Goal: Task Accomplishment & Management: Manage account settings

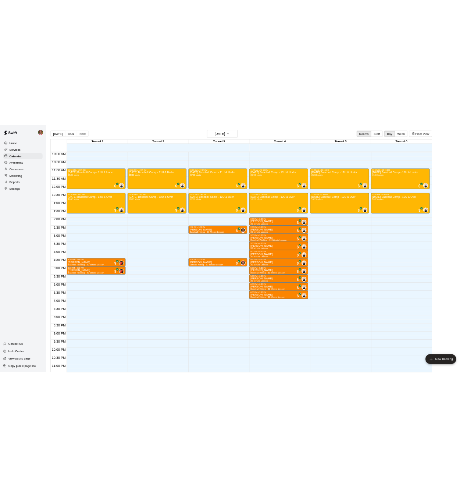
scroll to position [250, 0]
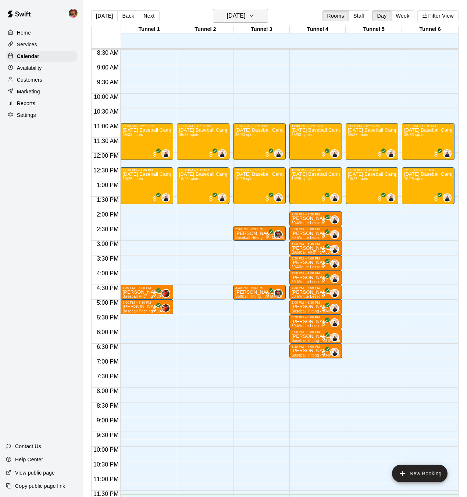
click at [234, 17] on h6 "Monday Oct 13" at bounding box center [236, 16] width 19 height 10
click at [257, 17] on button "Monday Oct 13" at bounding box center [240, 16] width 55 height 14
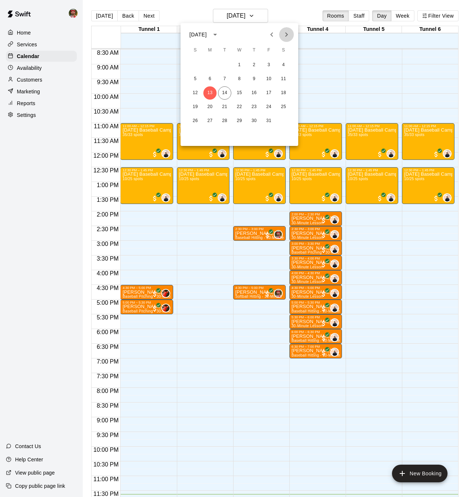
click at [286, 34] on icon "Next month" at bounding box center [286, 34] width 3 height 4
click at [285, 65] on button "1" at bounding box center [283, 64] width 13 height 13
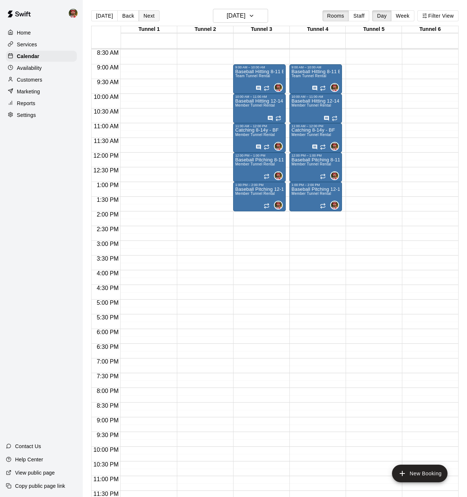
click at [149, 18] on button "Next" at bounding box center [149, 15] width 21 height 11
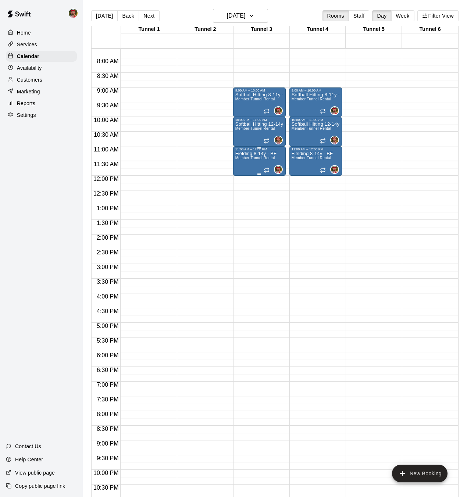
scroll to position [225, 0]
click at [406, 18] on button "Week" at bounding box center [402, 15] width 23 height 11
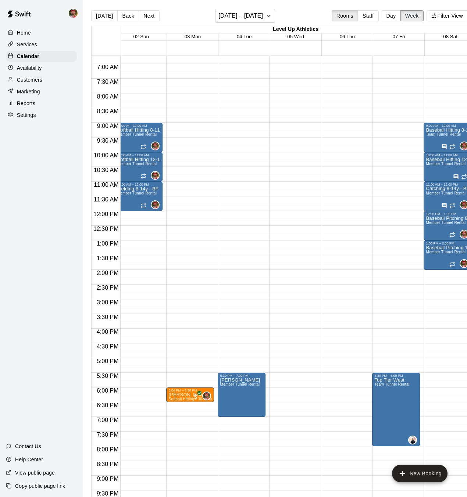
scroll to position [0, 0]
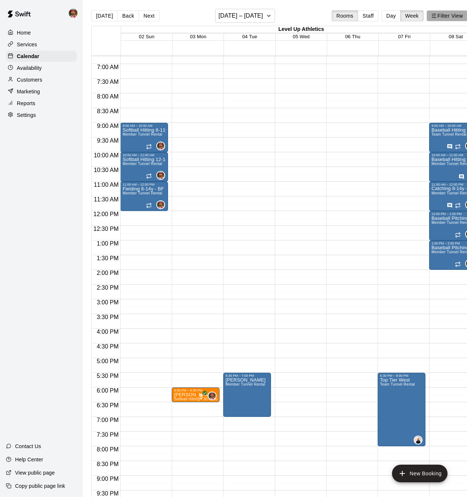
click at [436, 18] on button "Filter View" at bounding box center [447, 15] width 41 height 11
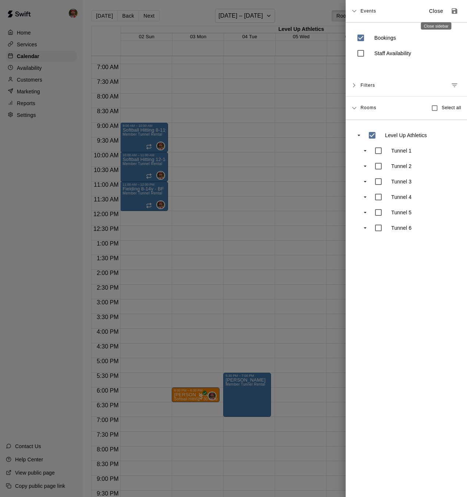
click at [434, 12] on p "Close" at bounding box center [436, 11] width 14 height 8
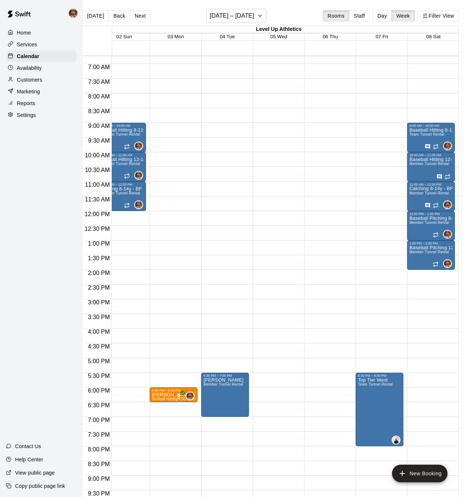
scroll to position [0, 9]
click at [247, 15] on h6 "November 02 – 08" at bounding box center [232, 16] width 44 height 10
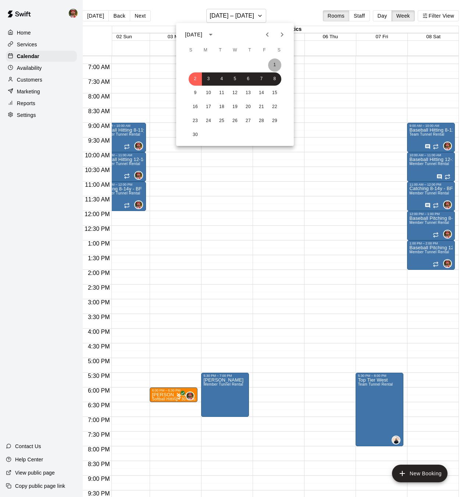
click at [275, 66] on button "1" at bounding box center [274, 64] width 13 height 13
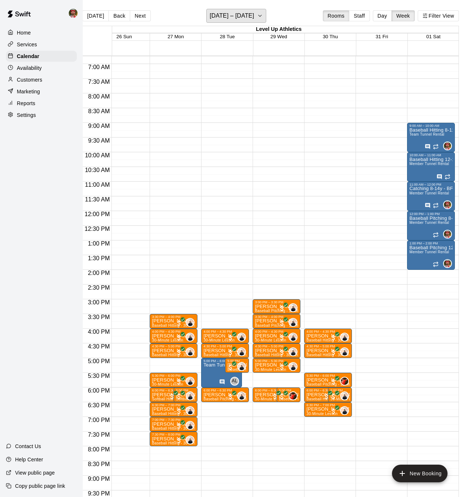
scroll to position [0, 9]
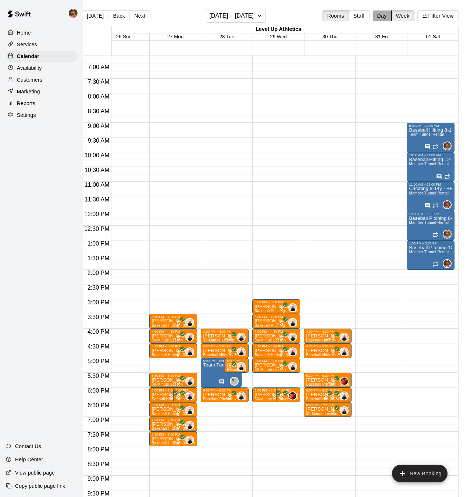
click at [380, 17] on button "Day" at bounding box center [381, 15] width 19 height 11
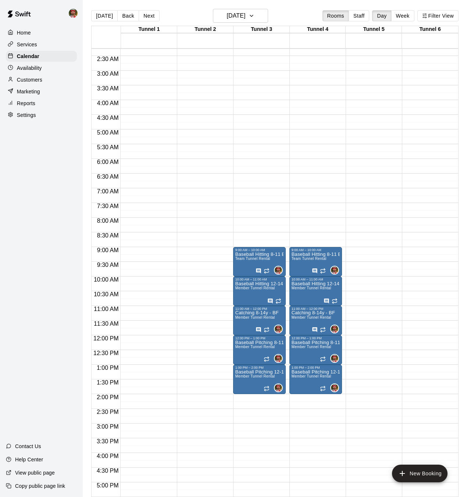
scroll to position [64, 0]
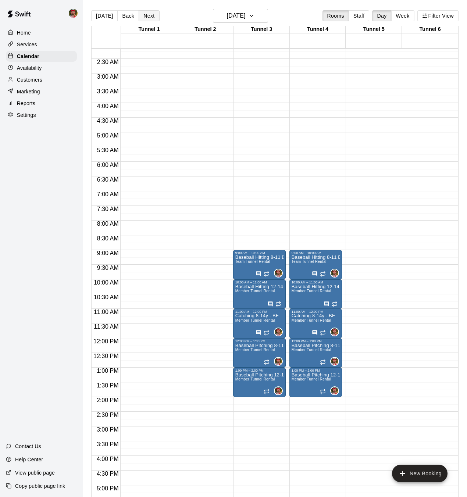
click at [146, 16] on button "Next" at bounding box center [149, 15] width 21 height 11
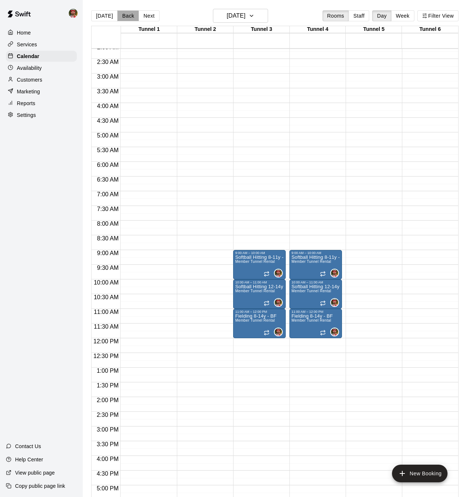
click at [124, 18] on button "Back" at bounding box center [128, 15] width 22 height 11
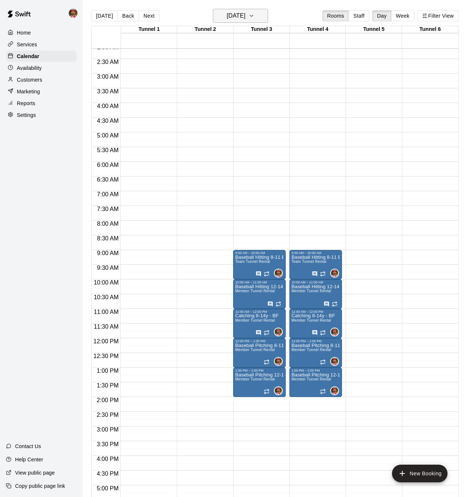
click at [253, 17] on icon "button" at bounding box center [251, 15] width 3 height 1
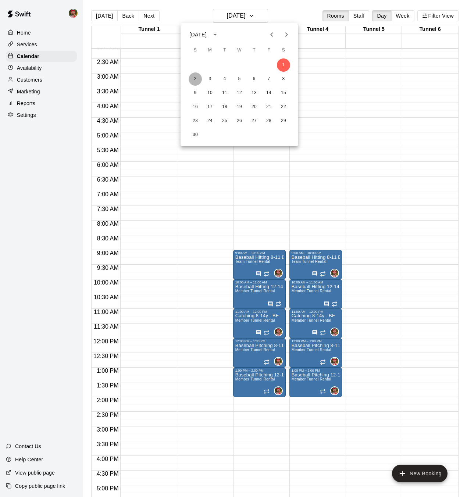
click at [193, 81] on button "2" at bounding box center [195, 78] width 13 height 13
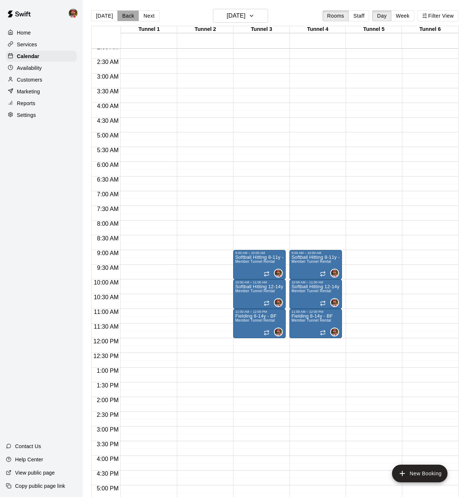
click at [127, 17] on button "Back" at bounding box center [128, 15] width 22 height 11
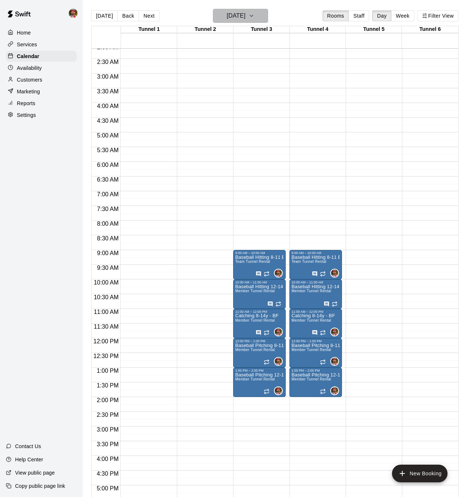
click at [254, 15] on icon "button" at bounding box center [252, 15] width 6 height 9
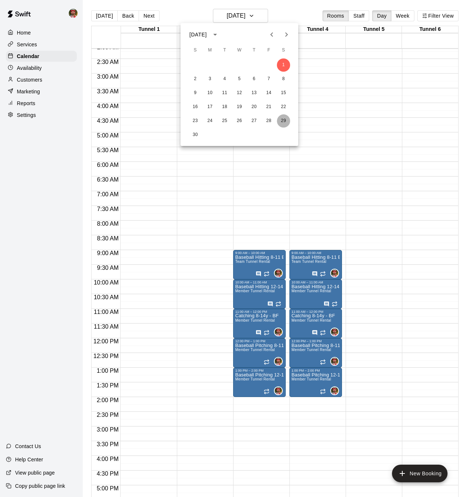
click at [284, 121] on button "29" at bounding box center [283, 120] width 13 height 13
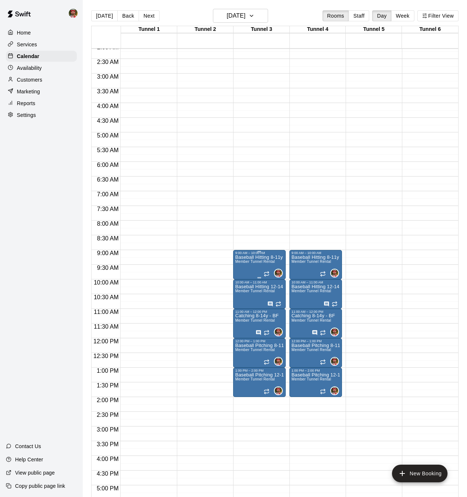
click at [255, 259] on div "Baseball Hitting 8-11y - BF Member Tunnel Rental" at bounding box center [259, 503] width 48 height 497
click at [244, 297] on icon "delete" at bounding box center [242, 298] width 5 height 7
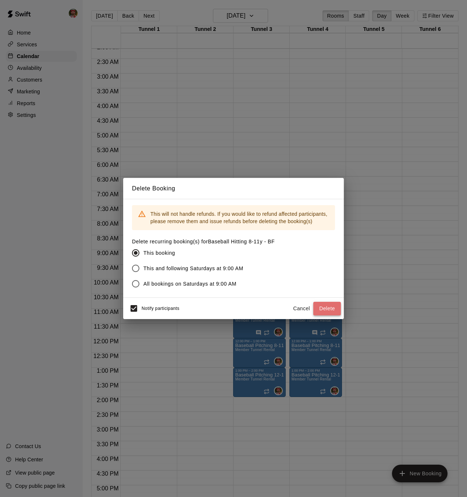
click at [324, 309] on button "Delete" at bounding box center [327, 309] width 28 height 14
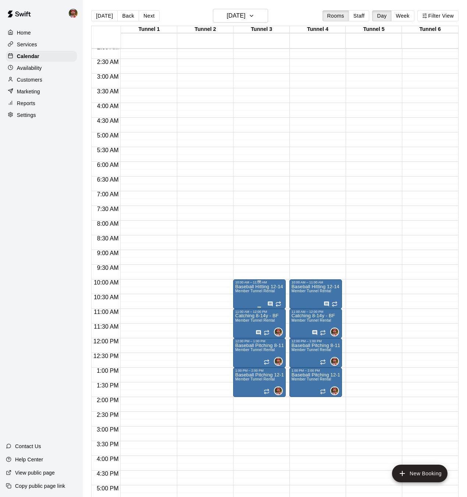
click at [246, 292] on span "Member Tunnel Rental" at bounding box center [255, 291] width 40 height 4
click at [240, 336] on button "delete" at bounding box center [242, 332] width 15 height 15
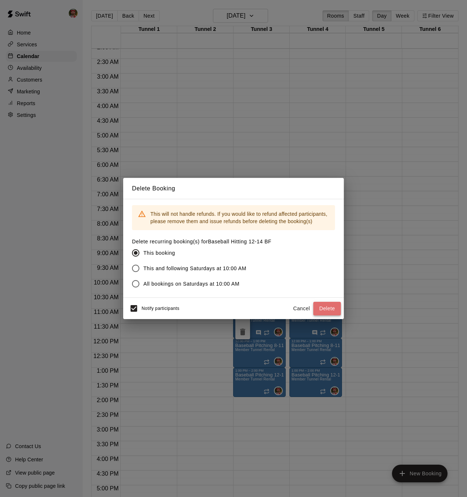
click at [328, 311] on button "Delete" at bounding box center [327, 309] width 28 height 14
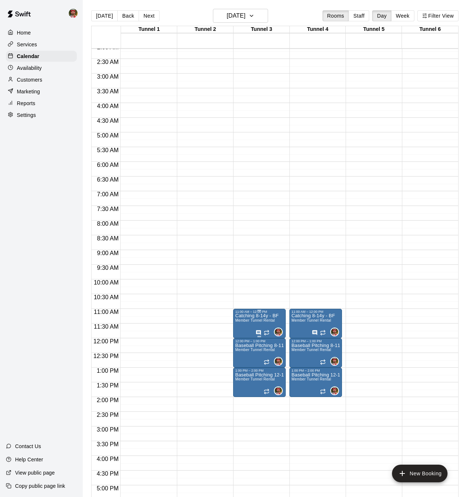
click at [245, 316] on p "Catching 8-14y - BF" at bounding box center [256, 316] width 43 height 0
click at [240, 359] on icon "delete" at bounding box center [242, 359] width 5 height 7
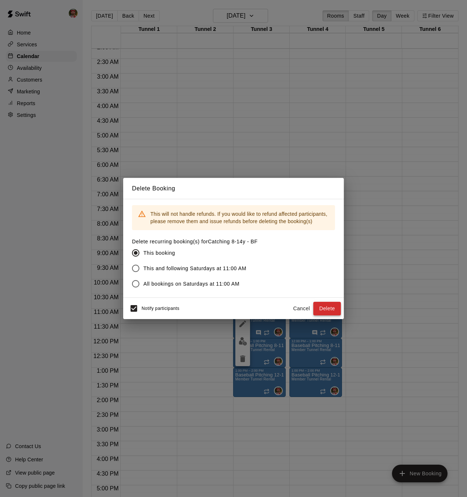
click at [327, 309] on button "Delete" at bounding box center [327, 309] width 28 height 14
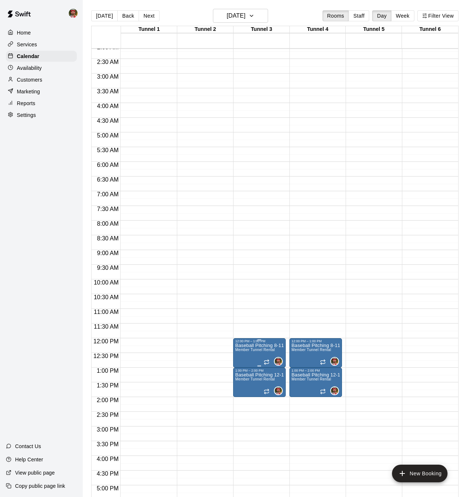
click at [244, 350] on span "Member Tunnel Rental" at bounding box center [255, 350] width 40 height 4
click at [244, 389] on icon "delete" at bounding box center [242, 391] width 5 height 7
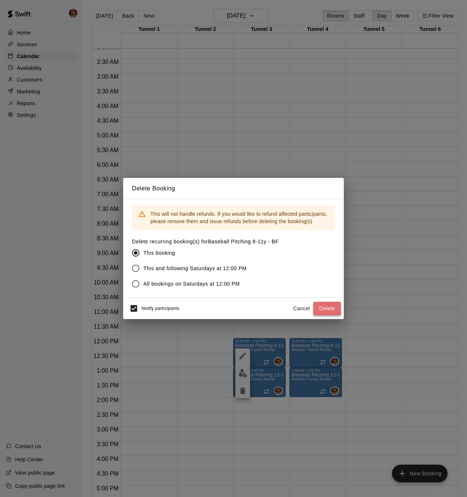
click at [323, 309] on button "Delete" at bounding box center [327, 309] width 28 height 14
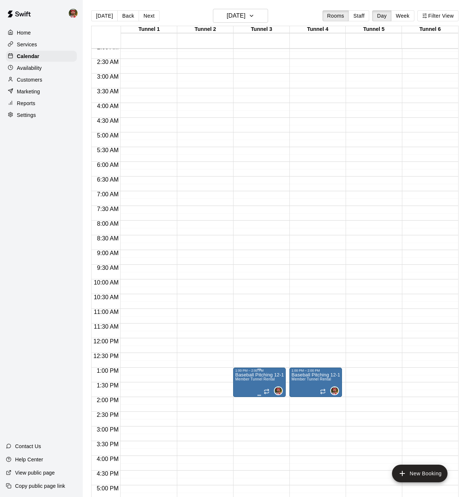
click at [240, 378] on span "Member Tunnel Rental" at bounding box center [255, 379] width 40 height 4
click at [238, 422] on button "delete" at bounding box center [242, 420] width 15 height 15
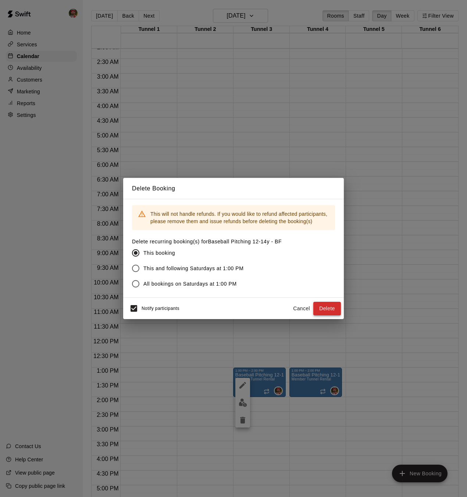
click at [316, 311] on button "Delete" at bounding box center [327, 309] width 28 height 14
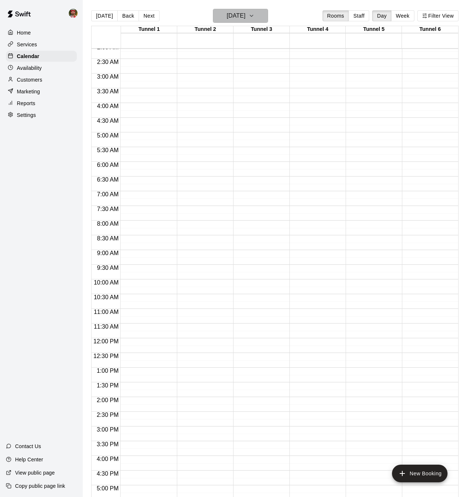
click at [232, 15] on h6 "Saturday Nov 29" at bounding box center [236, 16] width 19 height 10
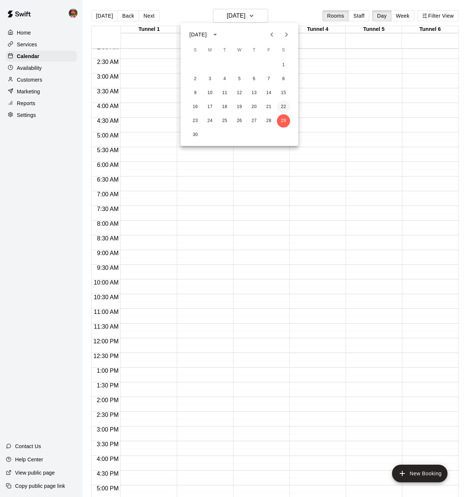
click at [282, 103] on button "22" at bounding box center [283, 106] width 13 height 13
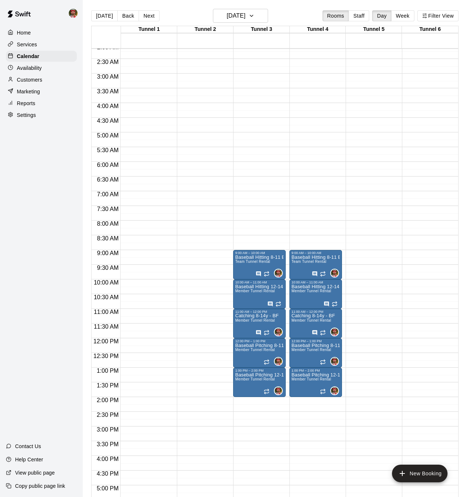
click at [190, 10] on div "Today Back Next Saturday Nov 22 Rooms Staff Day Week Filter View" at bounding box center [274, 17] width 367 height 17
click at [258, 14] on button "Saturday Nov 22" at bounding box center [240, 16] width 55 height 14
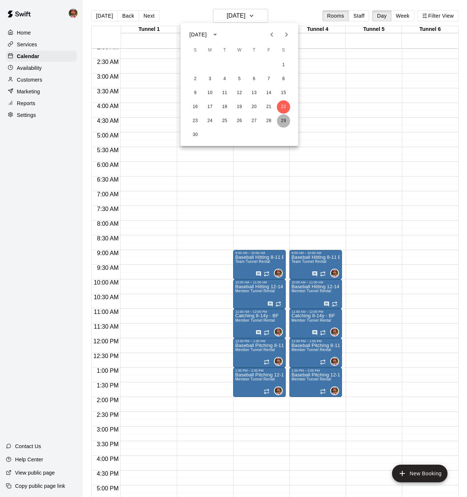
click at [286, 120] on button "29" at bounding box center [283, 120] width 13 height 13
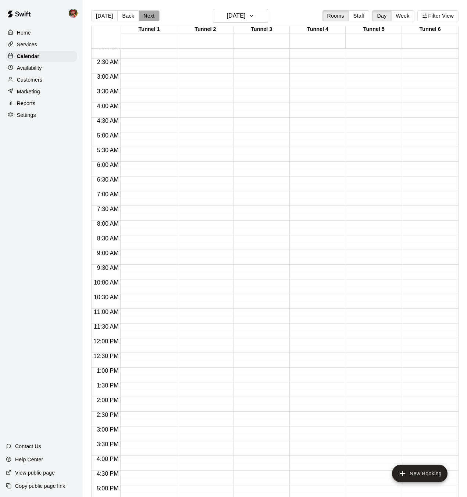
click at [150, 18] on button "Next" at bounding box center [149, 15] width 21 height 11
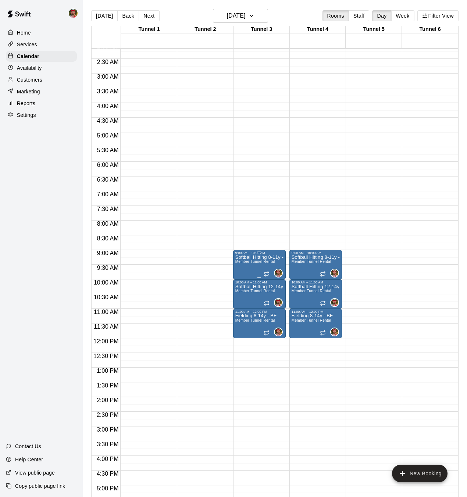
click at [252, 265] on div "Softball Hitting 8-11y - BF Member Tunnel Rental" at bounding box center [259, 503] width 48 height 497
click at [244, 301] on icon "delete" at bounding box center [242, 298] width 5 height 7
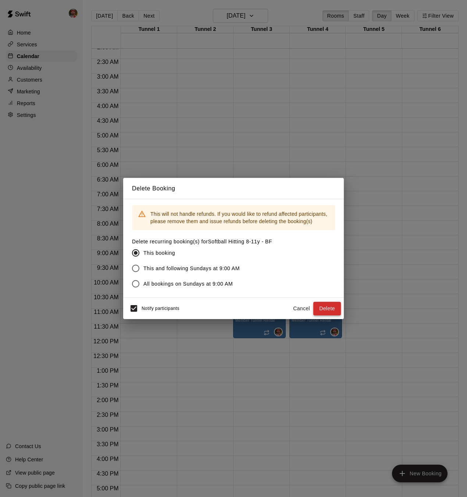
click at [332, 311] on button "Delete" at bounding box center [327, 309] width 28 height 14
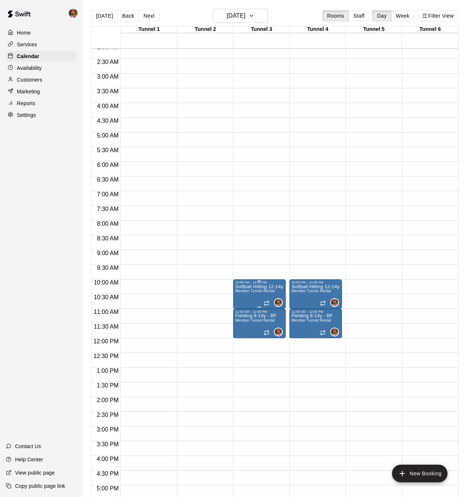
click at [246, 331] on icon "delete" at bounding box center [242, 327] width 9 height 9
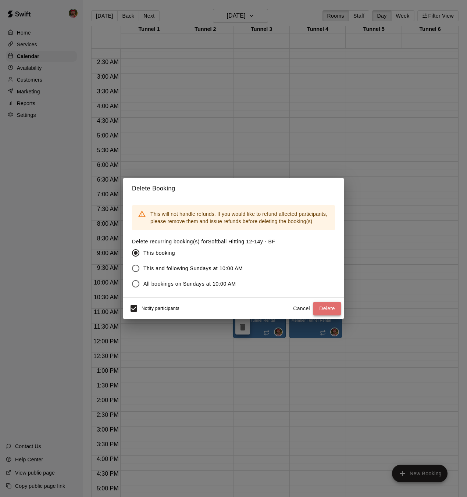
click at [325, 312] on button "Delete" at bounding box center [327, 309] width 28 height 14
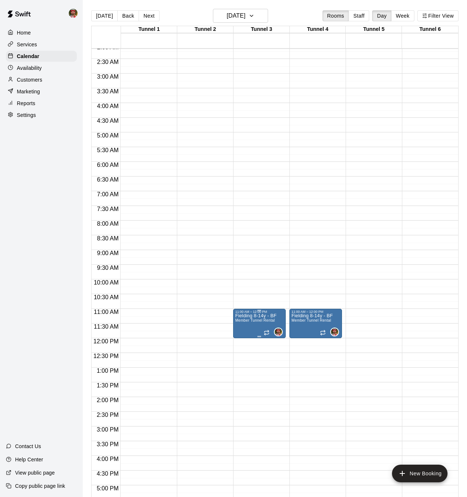
click at [247, 316] on p "Fielding 8-14y - BF" at bounding box center [255, 316] width 41 height 0
click at [244, 358] on icon "delete" at bounding box center [242, 359] width 5 height 7
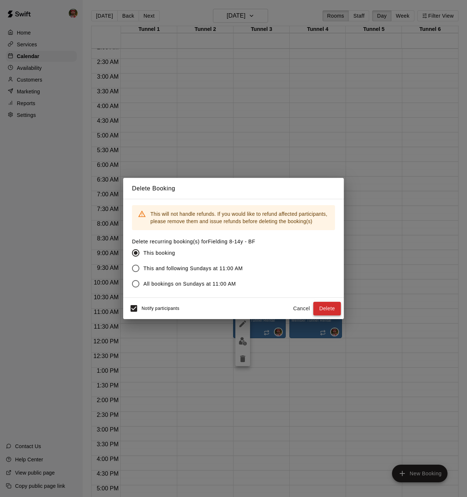
click at [328, 312] on button "Delete" at bounding box center [327, 309] width 28 height 14
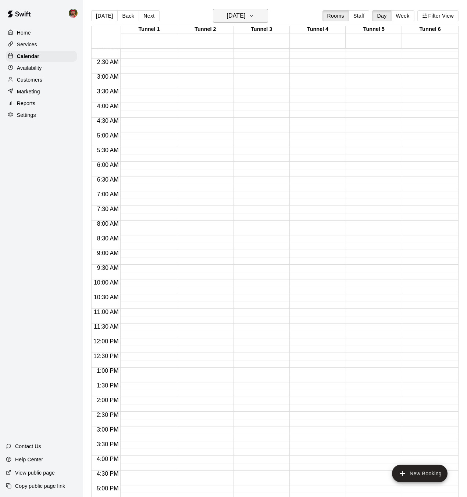
click at [236, 15] on h6 "Sunday Nov 30" at bounding box center [236, 16] width 19 height 10
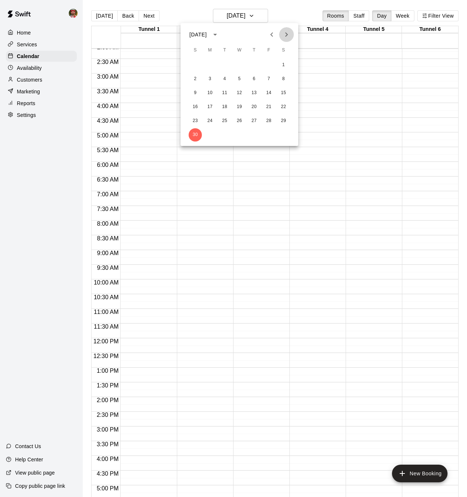
click at [285, 33] on icon "Next month" at bounding box center [286, 34] width 9 height 9
click at [286, 95] on button "20" at bounding box center [283, 92] width 13 height 13
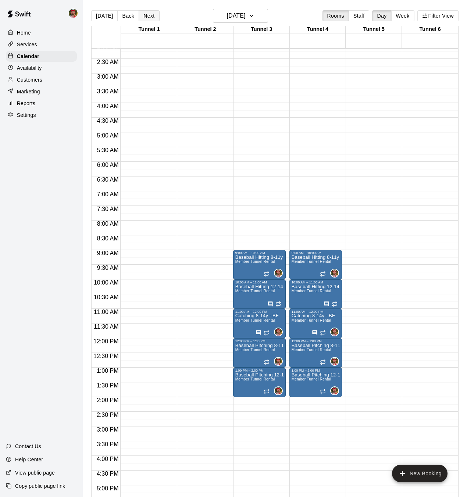
click at [148, 16] on button "Next" at bounding box center [149, 15] width 21 height 11
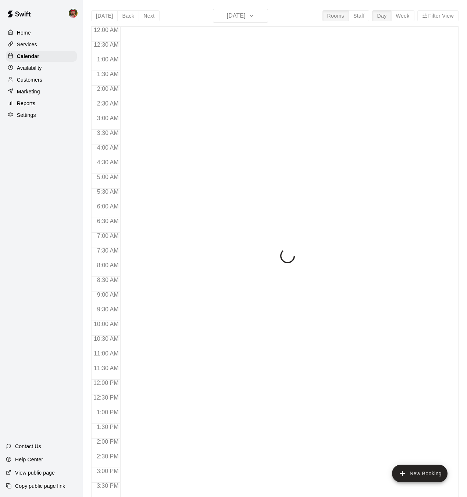
scroll to position [228, 0]
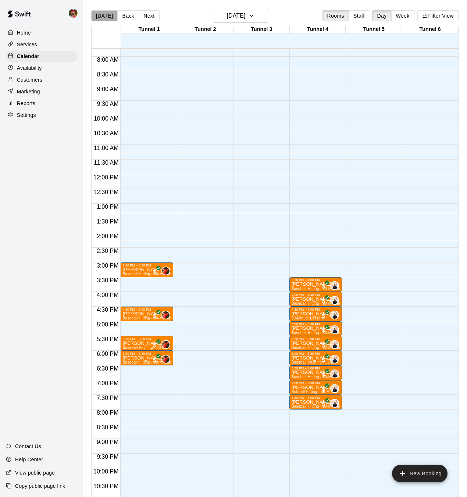
click at [109, 17] on button "[DATE]" at bounding box center [104, 15] width 26 height 11
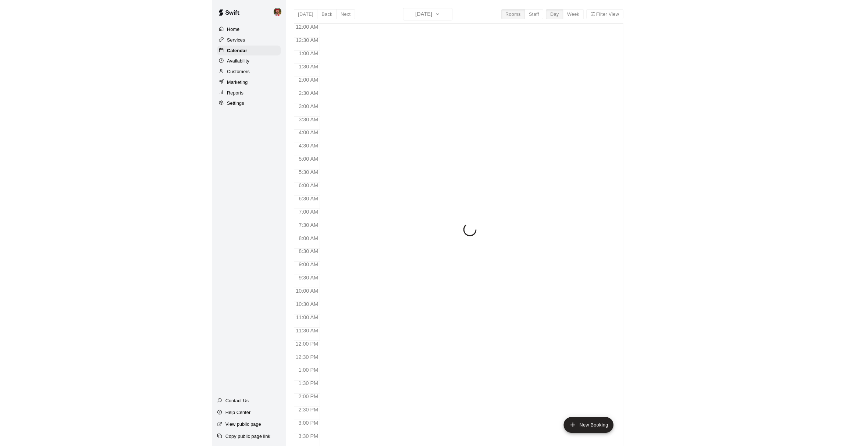
scroll to position [228, 0]
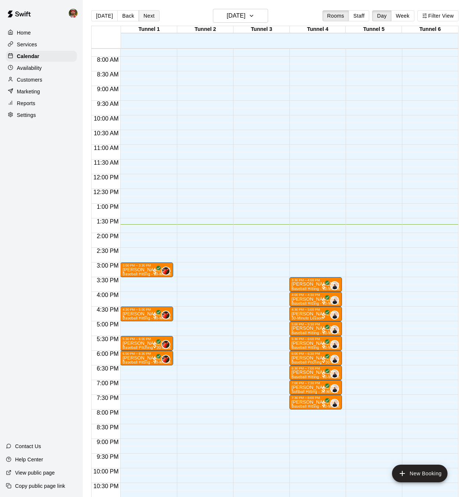
click at [145, 17] on button "Next" at bounding box center [149, 15] width 21 height 11
click at [145, 17] on div "[DATE] Back [DATE][DATE] Rooms Staff Day Week Filter View Tunnel 1 14 [GEOGRAPH…" at bounding box center [274, 257] width 367 height 497
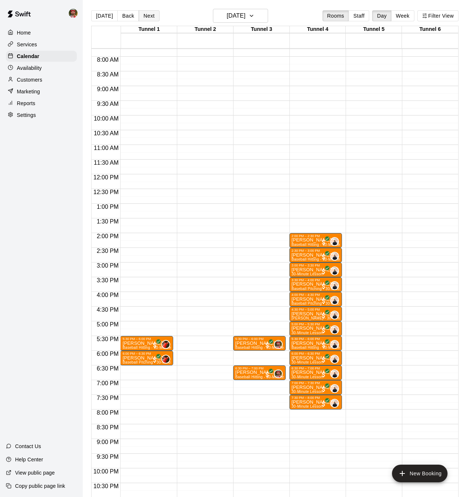
click at [145, 16] on button "Next" at bounding box center [149, 15] width 21 height 11
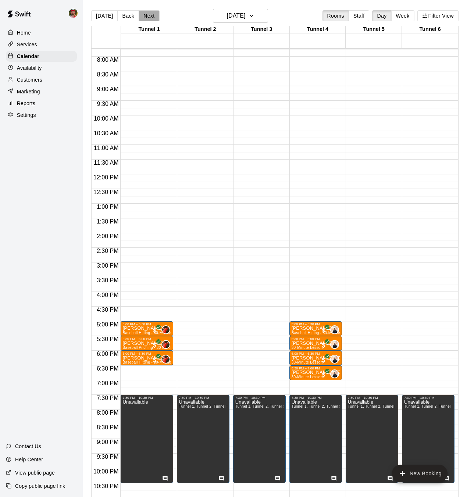
click at [145, 16] on button "Next" at bounding box center [149, 15] width 21 height 11
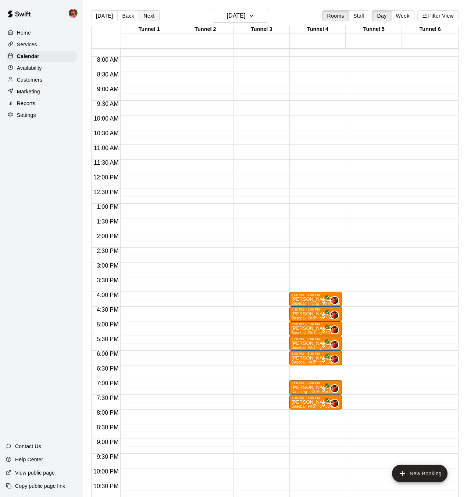
click at [145, 16] on button "Next" at bounding box center [149, 15] width 21 height 11
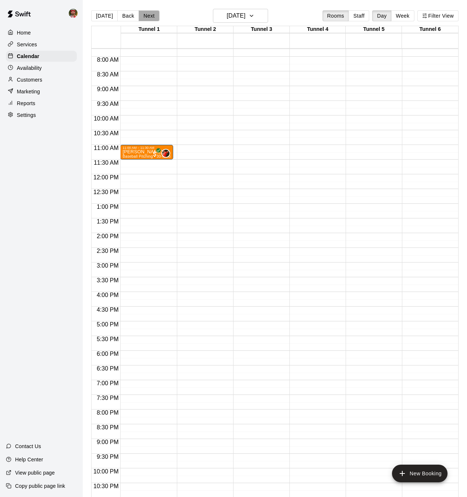
click at [145, 16] on button "Next" at bounding box center [149, 15] width 21 height 11
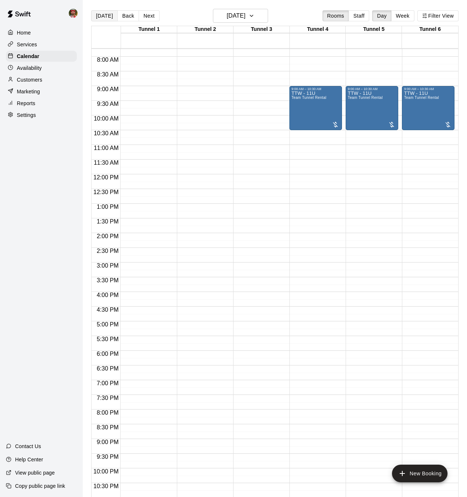
click at [99, 16] on button "[DATE]" at bounding box center [104, 15] width 26 height 11
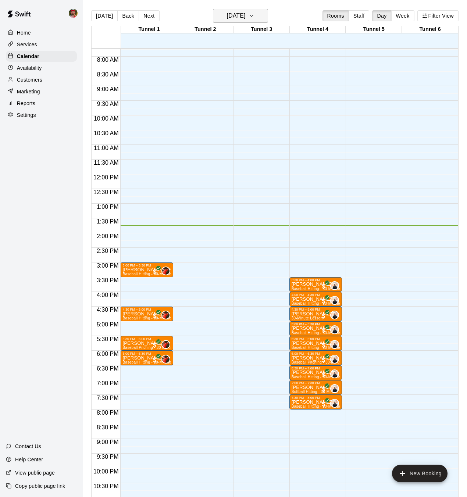
click at [254, 18] on icon "button" at bounding box center [252, 15] width 6 height 9
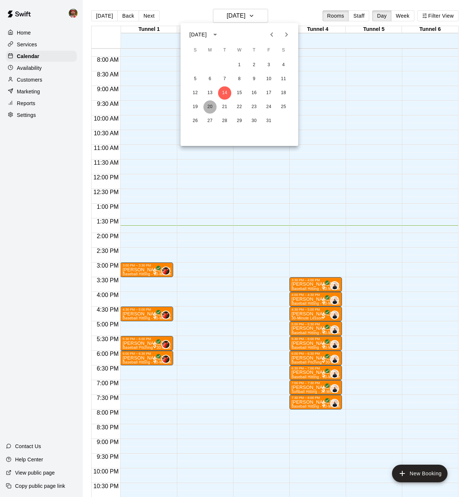
click at [212, 104] on button "20" at bounding box center [209, 106] width 13 height 13
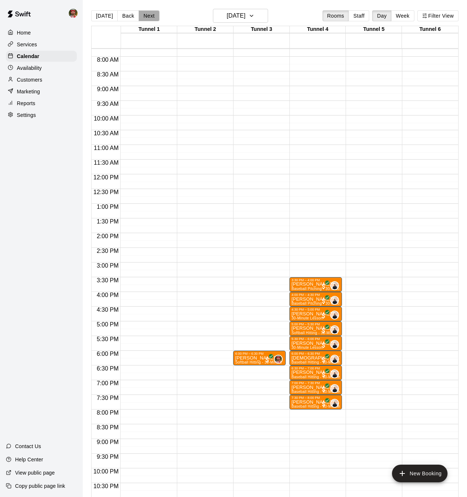
click at [147, 19] on button "Next" at bounding box center [149, 15] width 21 height 11
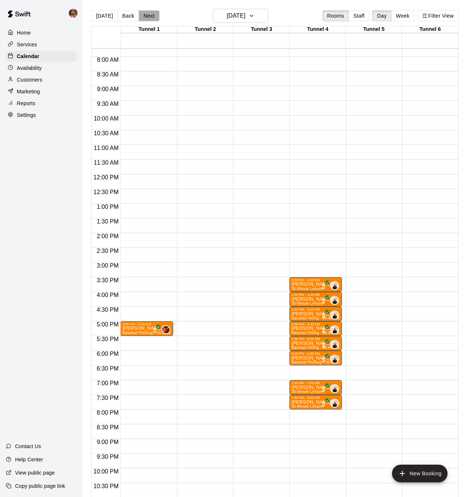
click at [147, 19] on button "Next" at bounding box center [149, 15] width 21 height 11
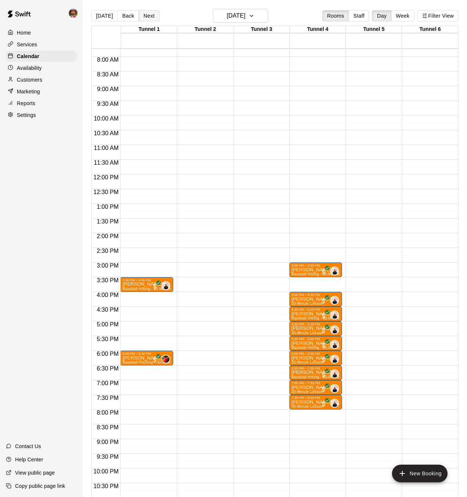
click at [147, 19] on button "Next" at bounding box center [149, 15] width 21 height 11
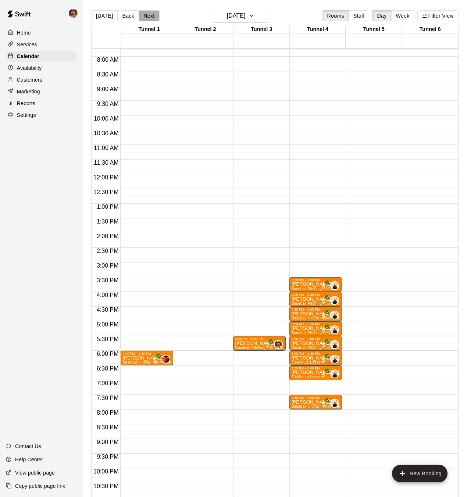
click at [147, 19] on button "Next" at bounding box center [149, 15] width 21 height 11
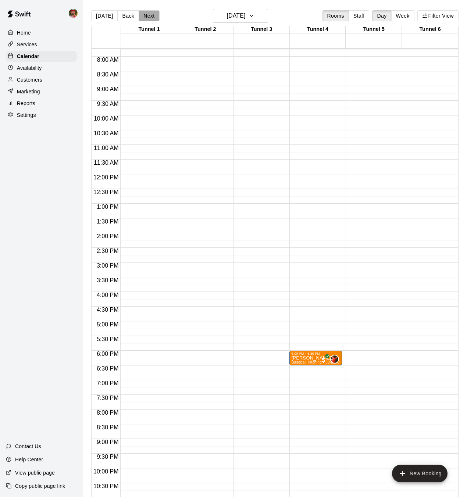
click at [147, 19] on button "Next" at bounding box center [149, 15] width 21 height 11
click at [104, 19] on button "[DATE]" at bounding box center [104, 15] width 26 height 11
